Goal: Browse casually

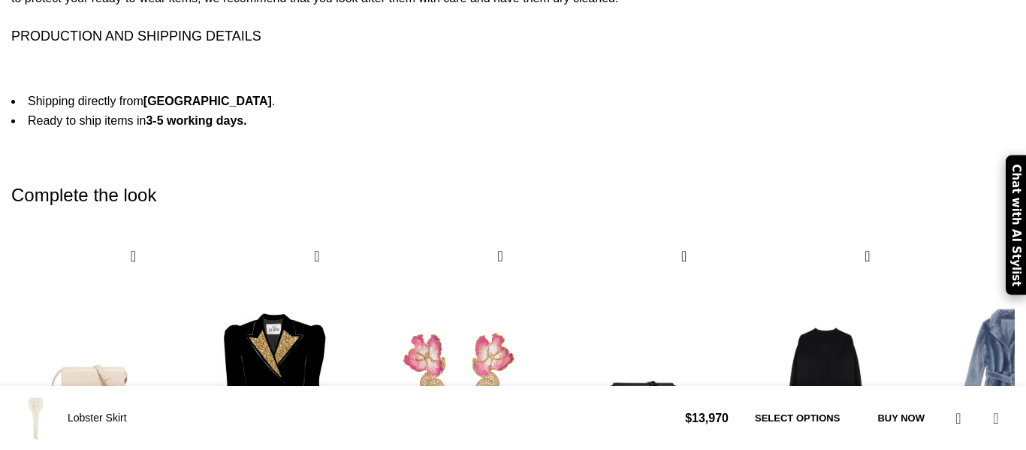
scroll to position [2655, 0]
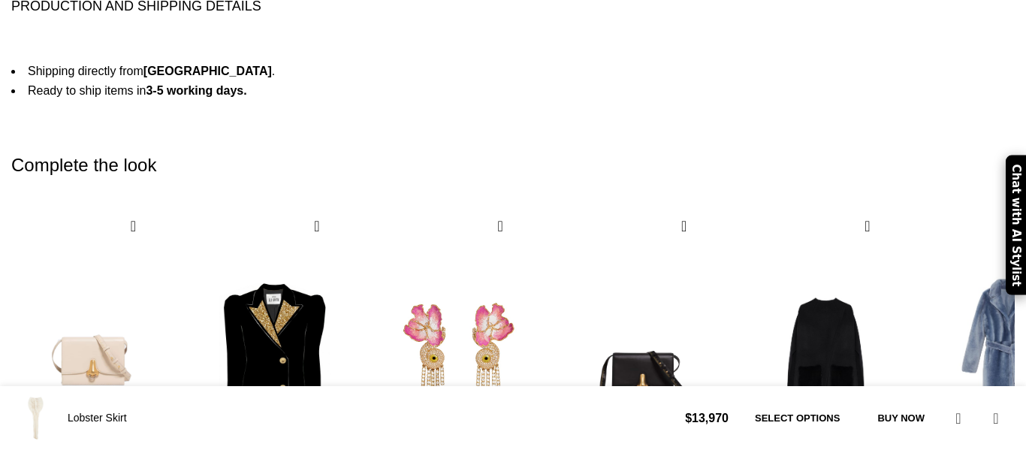
click at [987, 391] on div "Next slide" at bounding box center [997, 407] width 20 height 33
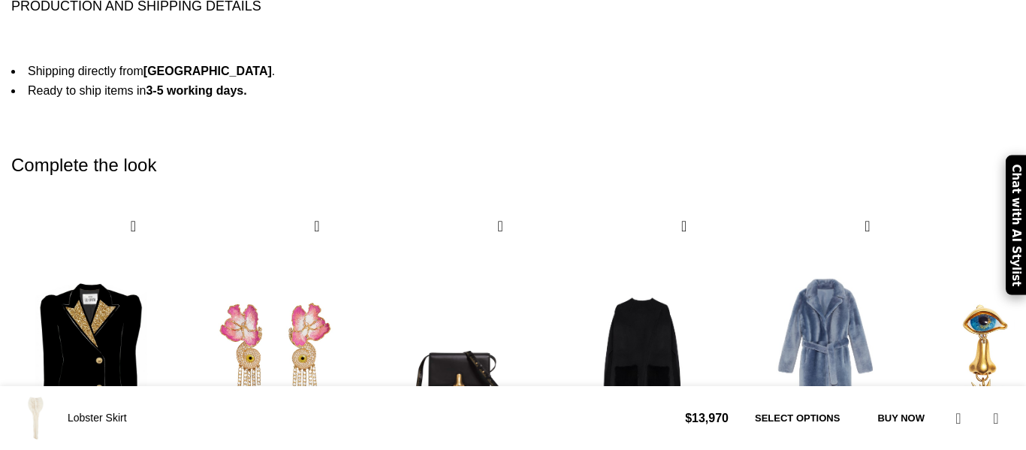
click at [987, 391] on div "Next slide" at bounding box center [997, 407] width 20 height 33
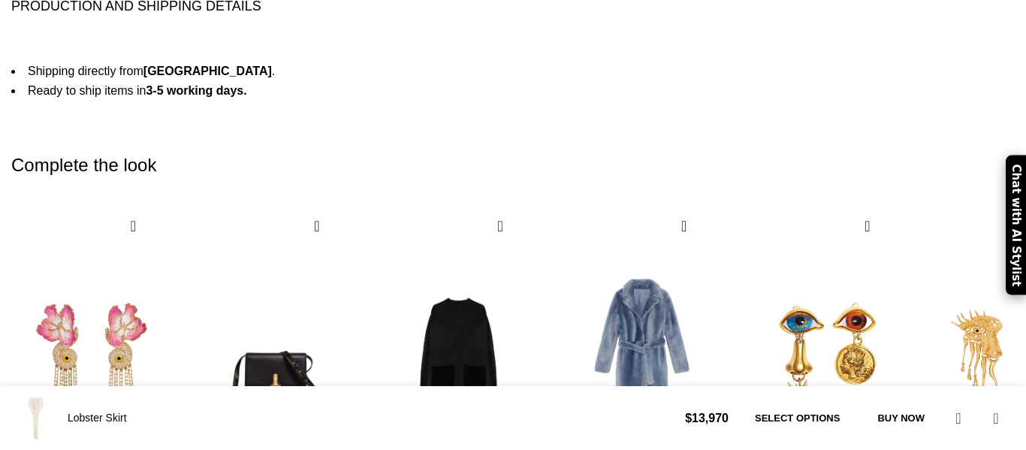
click at [987, 391] on div "Next slide" at bounding box center [997, 407] width 20 height 33
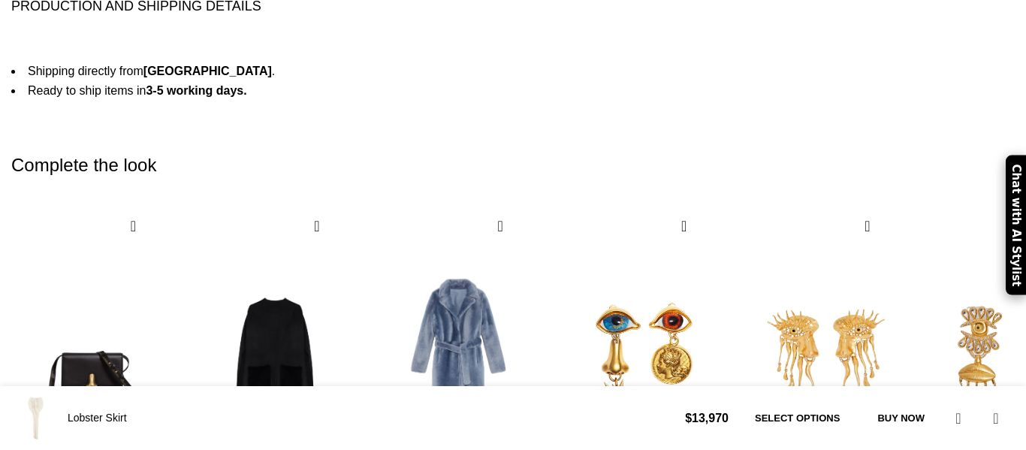
click at [987, 391] on div "Next slide" at bounding box center [997, 407] width 20 height 33
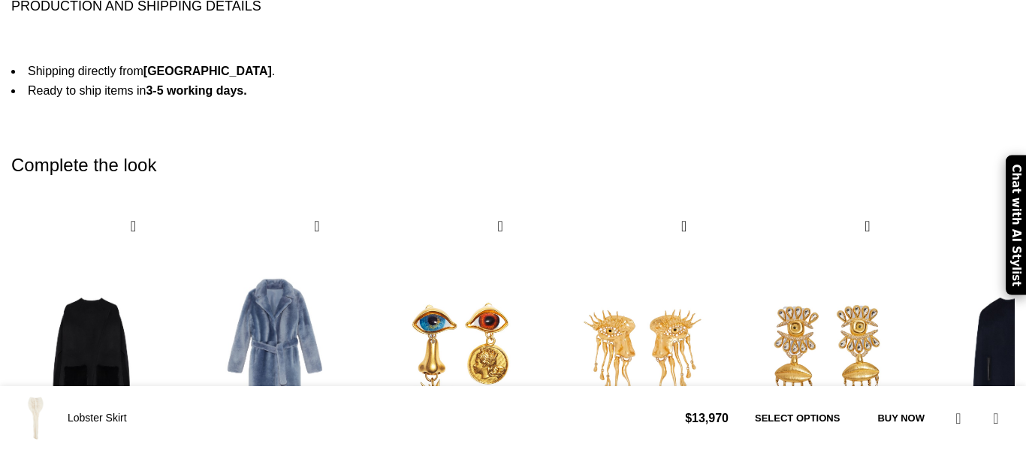
scroll to position [0, 474]
click at [987, 391] on div "Next slide" at bounding box center [997, 407] width 20 height 33
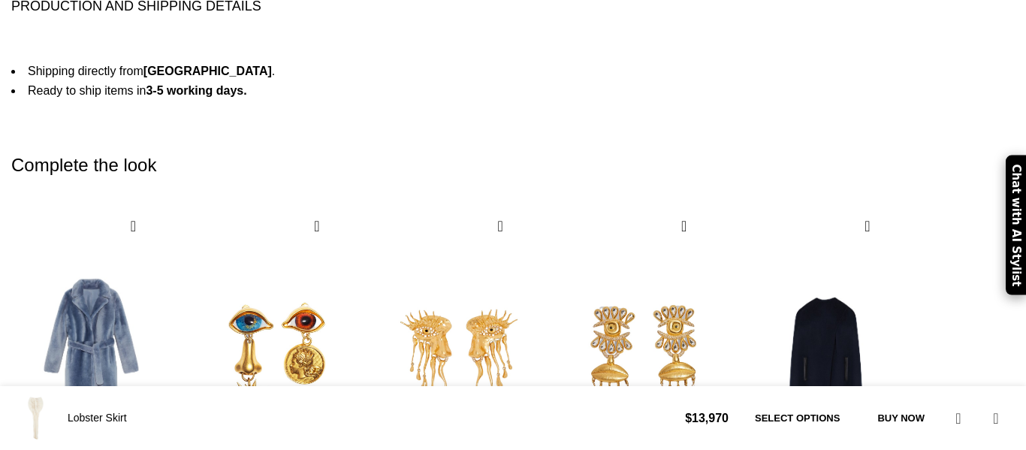
click at [906, 253] on div "10 / 10" at bounding box center [826, 358] width 161 height 300
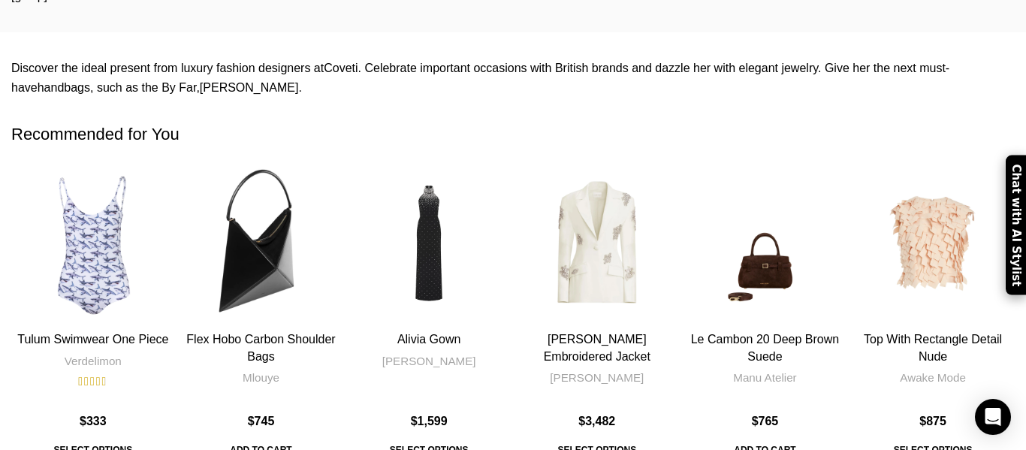
click at [1014, 294] on div "Next slide" at bounding box center [1033, 313] width 38 height 38
